Goal: Ask a question

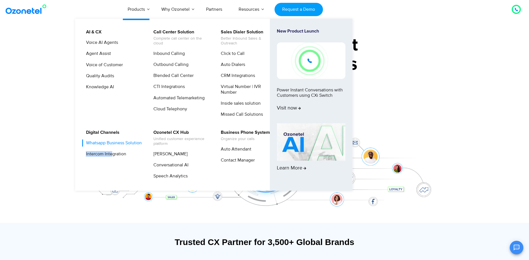
drag, startPoint x: 113, startPoint y: 170, endPoint x: 112, endPoint y: 148, distance: 21.5
click at [112, 148] on li "Digital Channels Whatsapp Business Solution Intercom Integration" at bounding box center [115, 156] width 67 height 55
click at [112, 147] on link "Whatsapp Business Solution" at bounding box center [112, 143] width 60 height 7
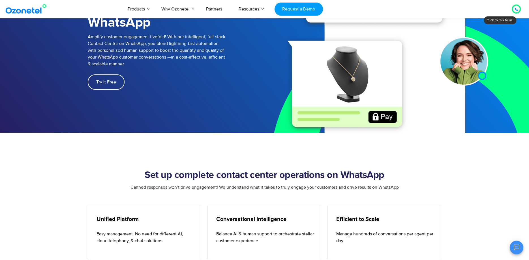
scroll to position [52, 0]
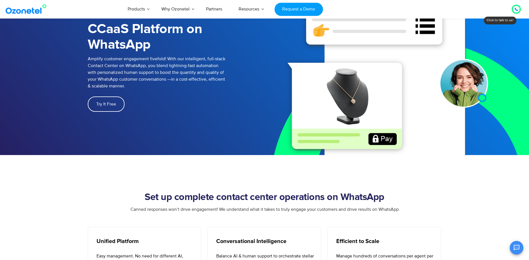
click at [516, 13] on div at bounding box center [516, 9] width 9 height 9
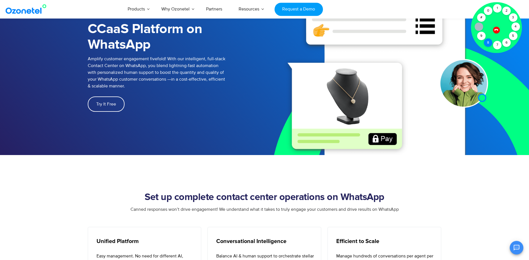
click at [484, 42] on div "8" at bounding box center [488, 42] width 8 height 8
click at [490, 11] on div "0" at bounding box center [488, 11] width 8 height 8
click at [495, 45] on div "7" at bounding box center [497, 45] width 8 height 8
click at [504, 44] on div "6" at bounding box center [506, 42] width 8 height 8
click at [498, 33] on div at bounding box center [496, 29] width 7 height 7
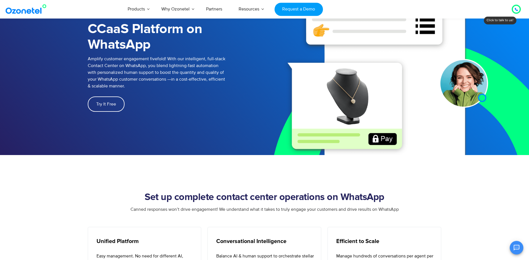
click at [517, 8] on icon at bounding box center [516, 9] width 3 height 3
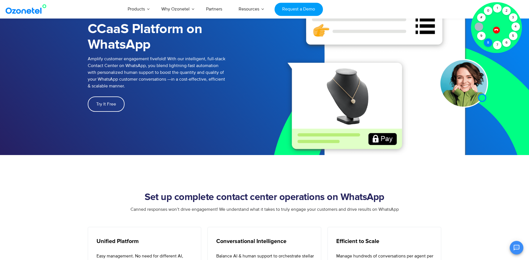
click at [490, 43] on div "8" at bounding box center [488, 42] width 8 height 8
click at [487, 13] on div "0" at bounding box center [488, 11] width 8 height 8
drag, startPoint x: 507, startPoint y: 42, endPoint x: 498, endPoint y: 25, distance: 18.9
click at [516, 9] on div "Click to talk to us! Call connected [PHONE_NUMBER]" at bounding box center [516, 9] width 0 height 0
click at [491, 14] on div "0" at bounding box center [488, 11] width 8 height 8
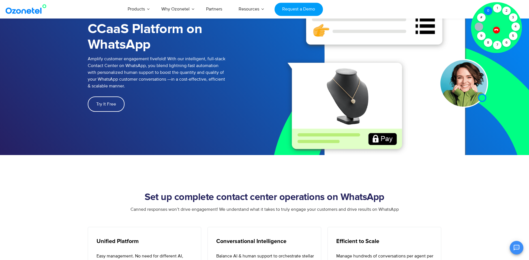
click at [489, 12] on div "0" at bounding box center [488, 11] width 8 height 8
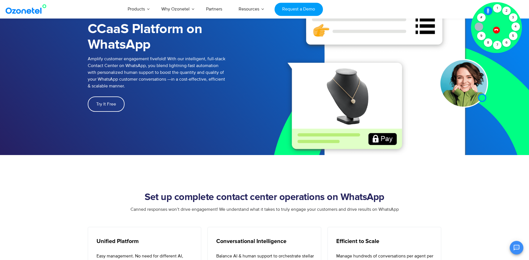
click at [489, 12] on div "0" at bounding box center [488, 11] width 8 height 8
click at [486, 25] on div at bounding box center [496, 27] width 51 height 51
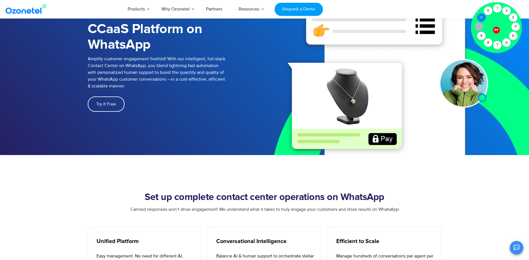
click at [482, 20] on div "#" at bounding box center [481, 17] width 8 height 8
click at [484, 40] on div at bounding box center [496, 27] width 51 height 51
click at [489, 42] on div "8" at bounding box center [488, 42] width 8 height 8
click at [516, 247] on icon "Open chat" at bounding box center [516, 247] width 7 height 7
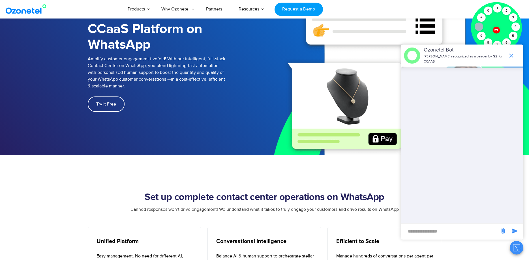
click at [444, 231] on input "new-msg-input" at bounding box center [450, 232] width 93 height 10
type input "**"
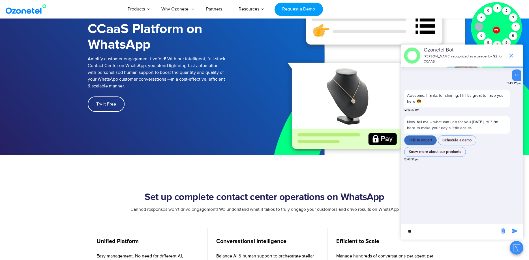
click at [426, 140] on button "Talk to expert" at bounding box center [420, 140] width 33 height 10
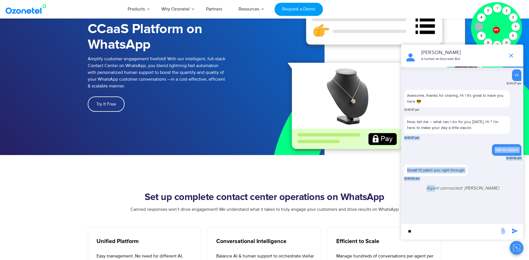
drag, startPoint x: 426, startPoint y: 140, endPoint x: 439, endPoint y: 221, distance: 82.0
click at [439, 221] on div "Hi 12:43:37 pm Awesome, thanks for sharing, Hi ! It's great to have you here 😎 …" at bounding box center [462, 145] width 121 height 156
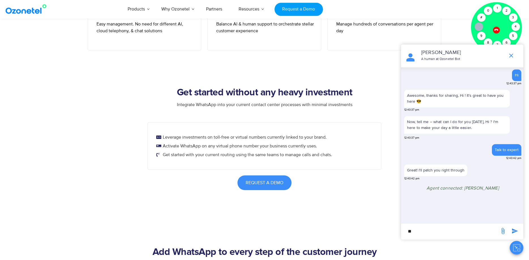
click at [442, 231] on input "**" at bounding box center [450, 232] width 93 height 10
type input "**********"
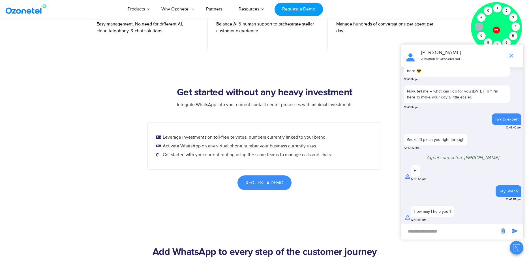
scroll to position [29, 0]
click at [443, 231] on input "new-msg-input" at bounding box center [450, 232] width 93 height 10
type input "**********"
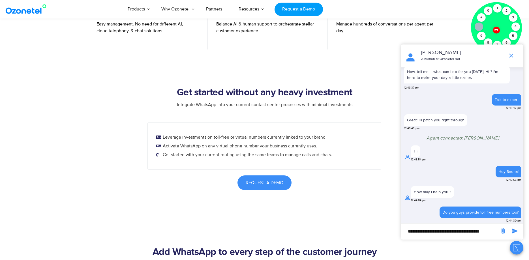
scroll to position [48, 0]
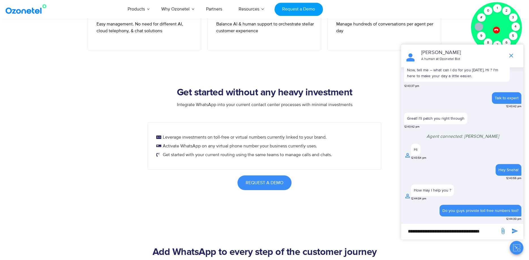
click at [428, 230] on input "**********" at bounding box center [450, 232] width 93 height 10
type input "**********"
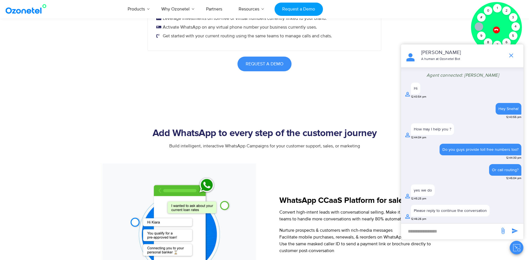
scroll to position [403, 0]
click at [450, 232] on input "new-msg-input" at bounding box center [450, 232] width 93 height 10
type input "**********"
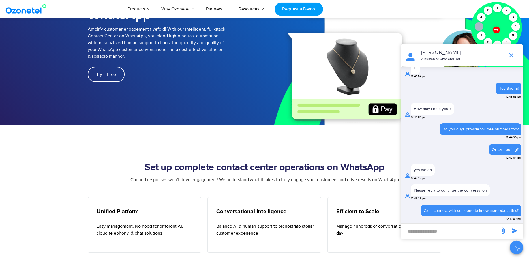
scroll to position [83, 0]
